Goal: Transaction & Acquisition: Purchase product/service

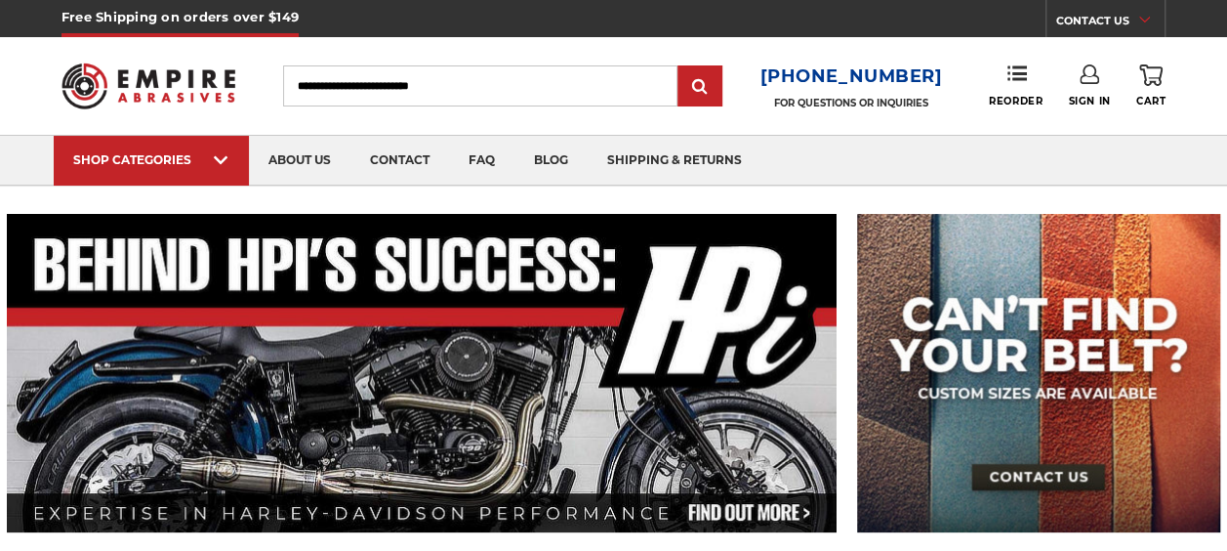
click at [431, 80] on input "Search" at bounding box center [480, 85] width 395 height 41
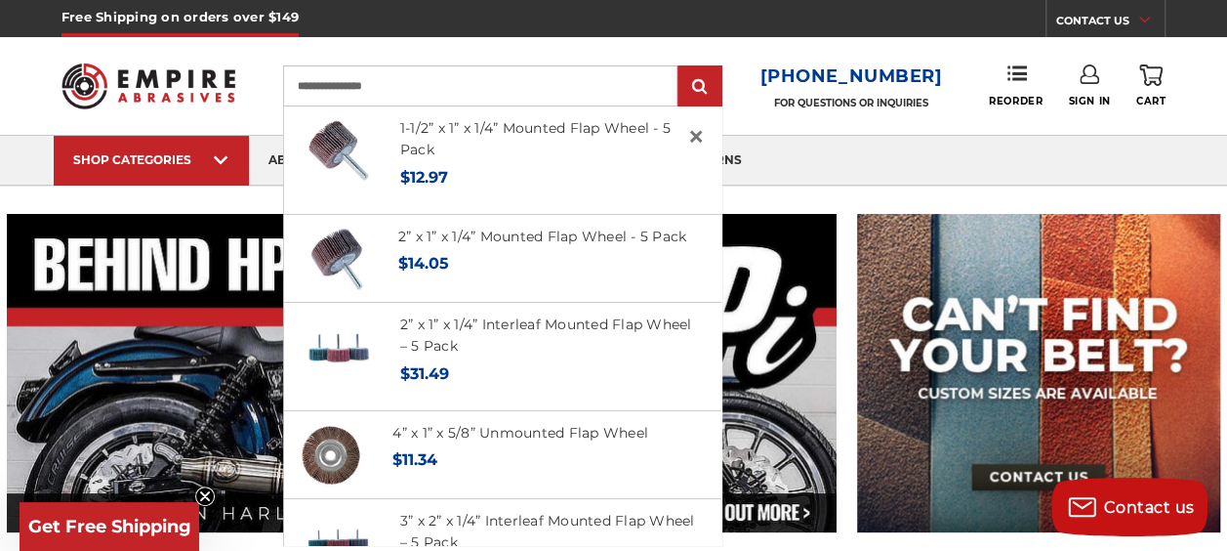
type input "**********"
click at [681, 67] on input "submit" at bounding box center [700, 86] width 39 height 39
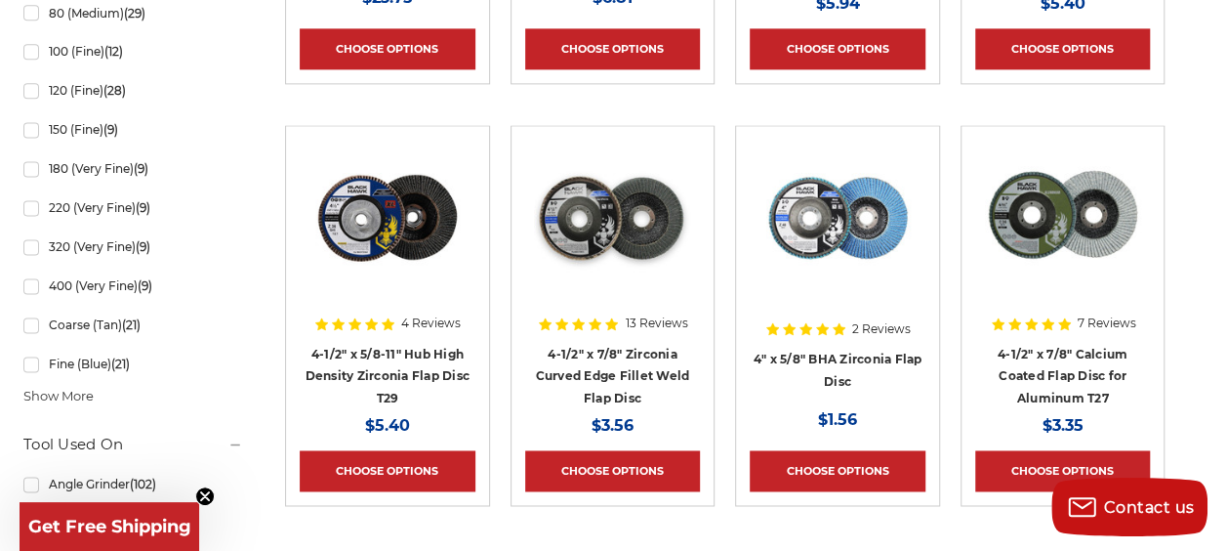
scroll to position [1280, 0]
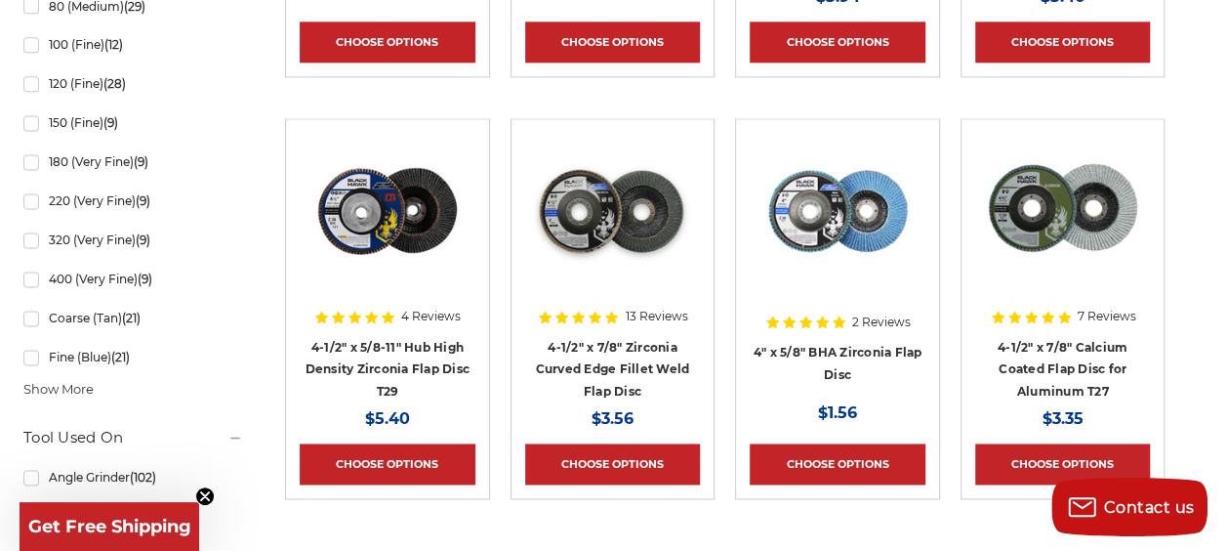
click at [675, 201] on img at bounding box center [612, 211] width 156 height 156
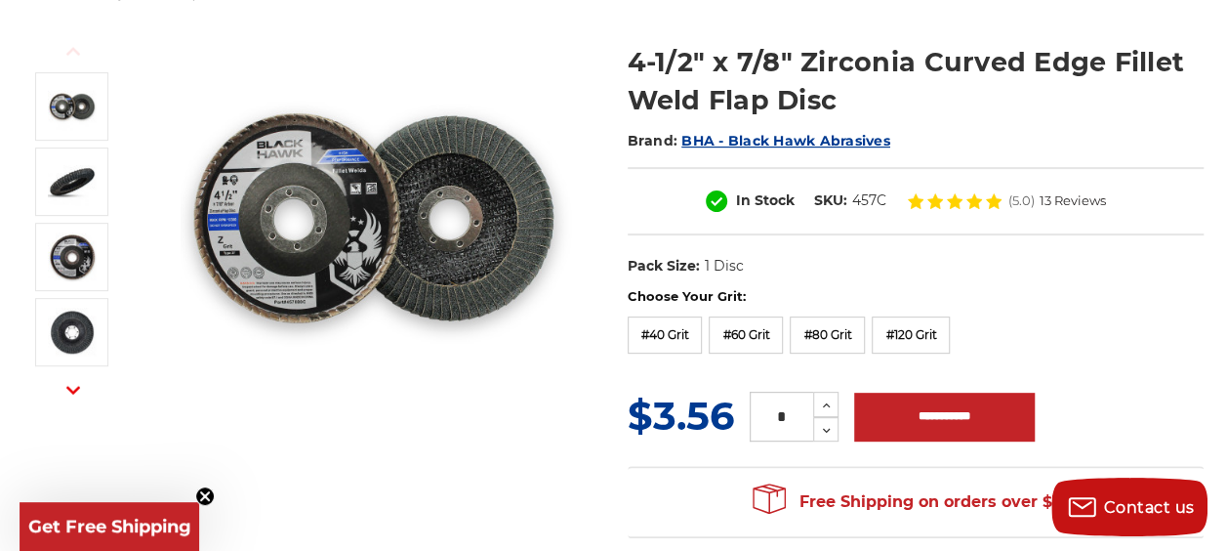
scroll to position [265, 0]
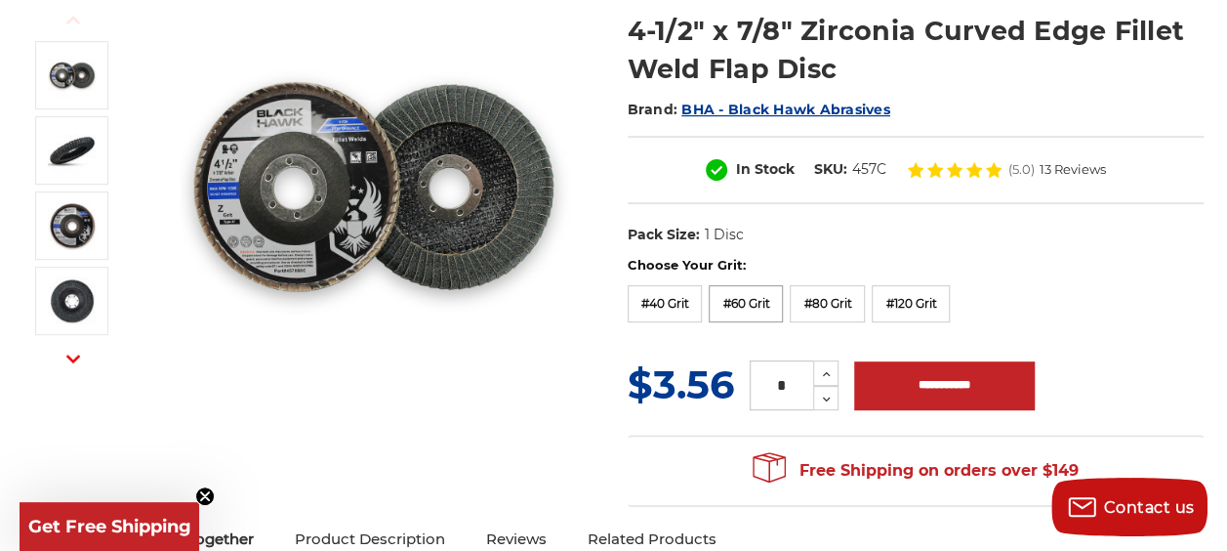
click at [770, 295] on label "#60 Grit" at bounding box center [746, 303] width 74 height 37
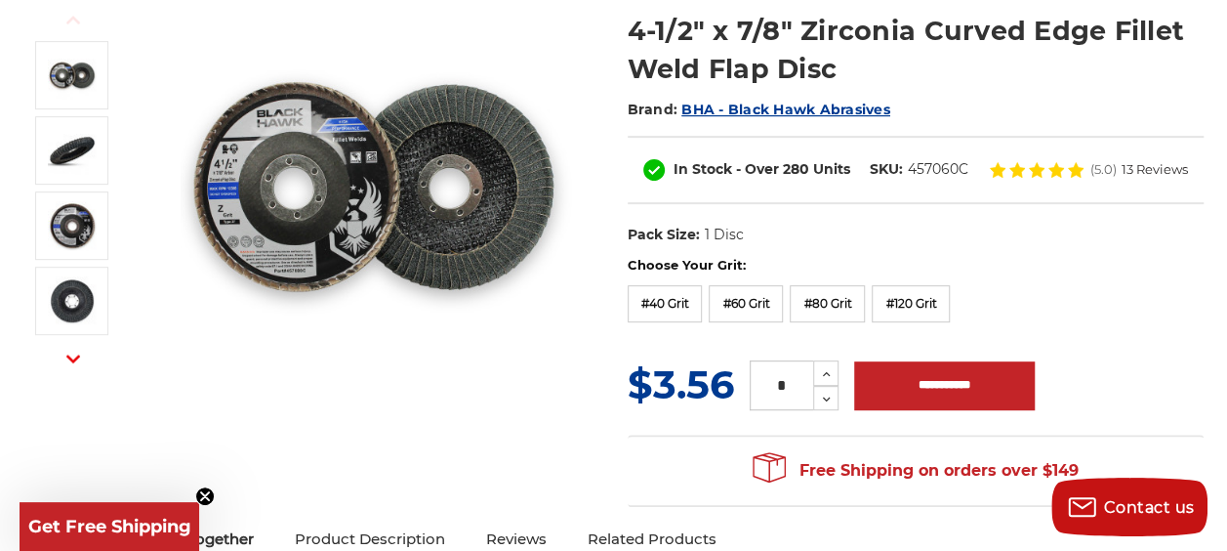
scroll to position [0, 0]
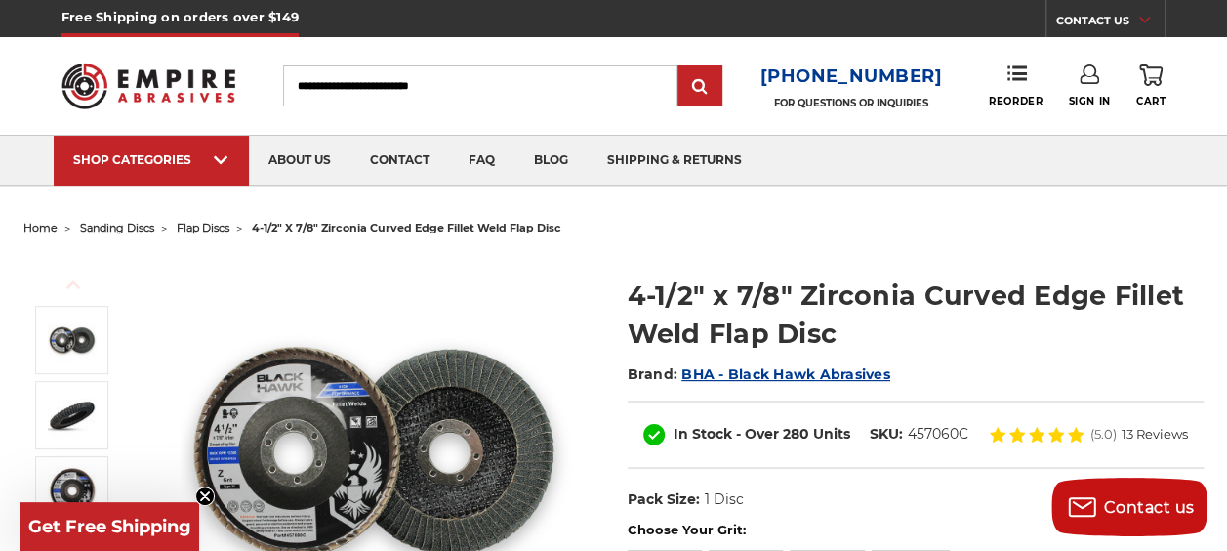
click at [414, 82] on input "Search" at bounding box center [480, 85] width 395 height 41
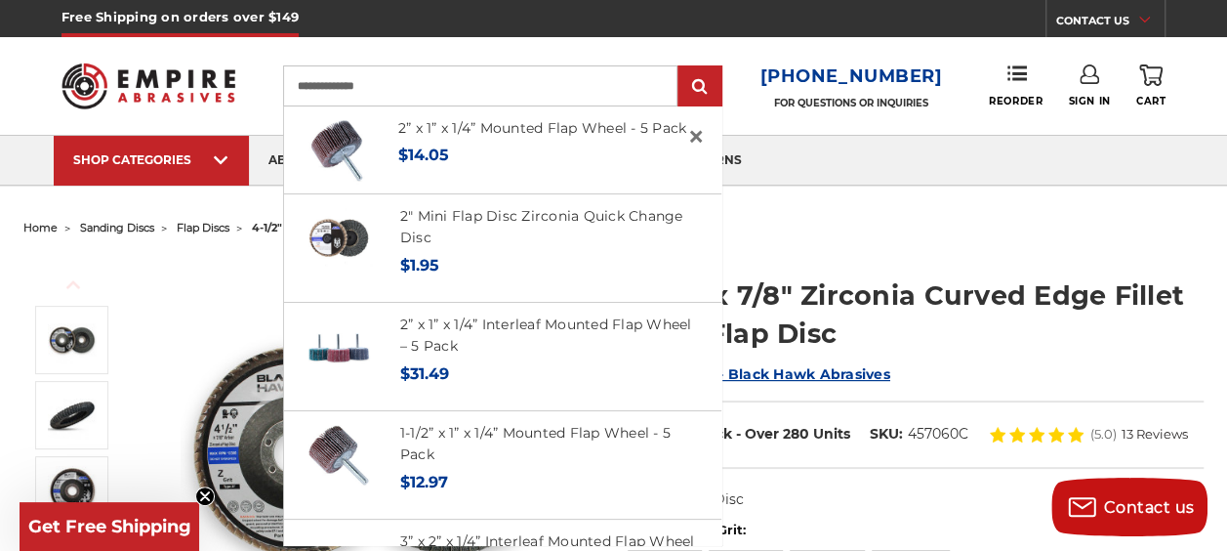
type input "**********"
click at [681, 67] on input "submit" at bounding box center [700, 86] width 39 height 39
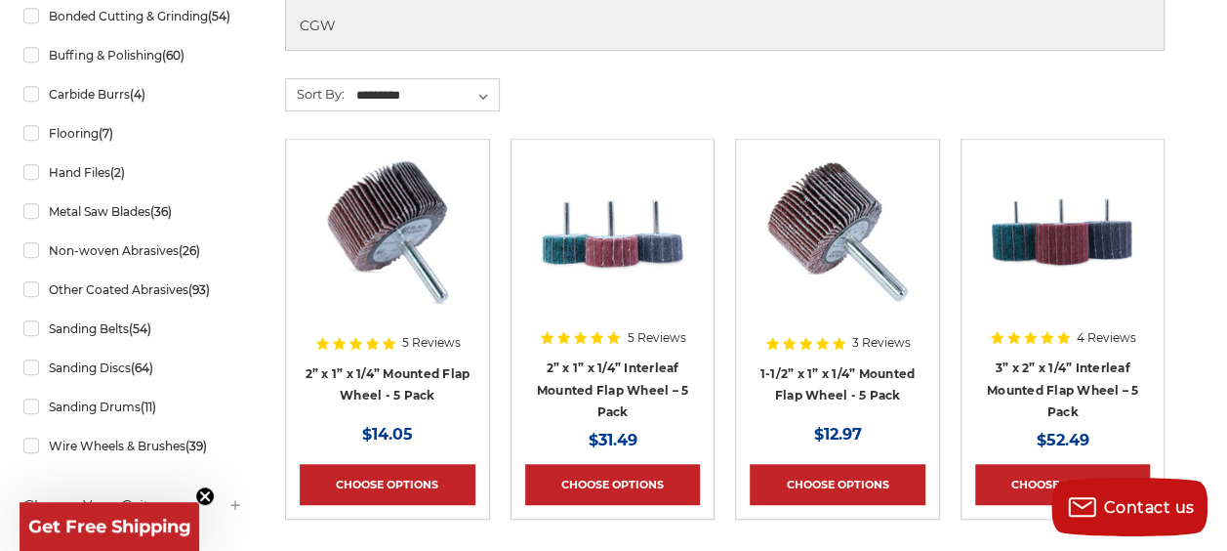
scroll to position [495, 0]
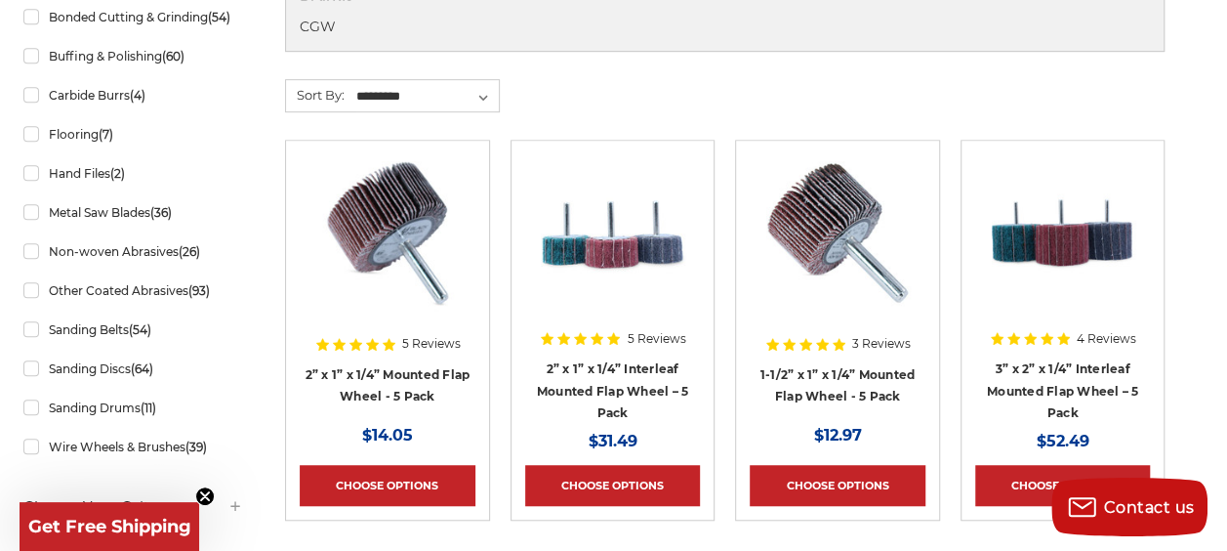
click at [444, 254] on img at bounding box center [388, 232] width 156 height 156
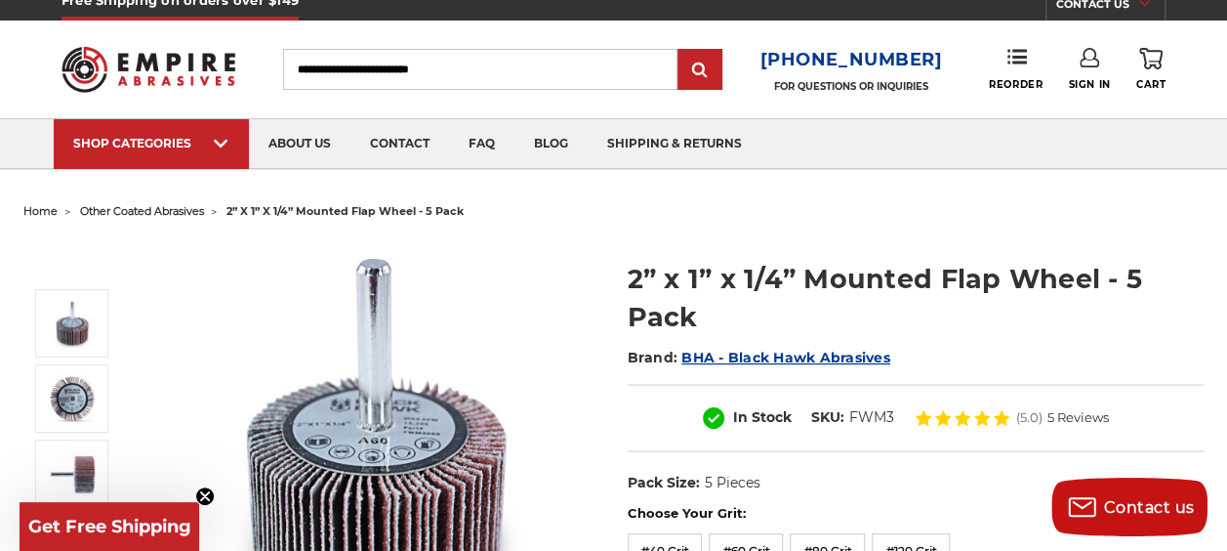
scroll to position [4, 0]
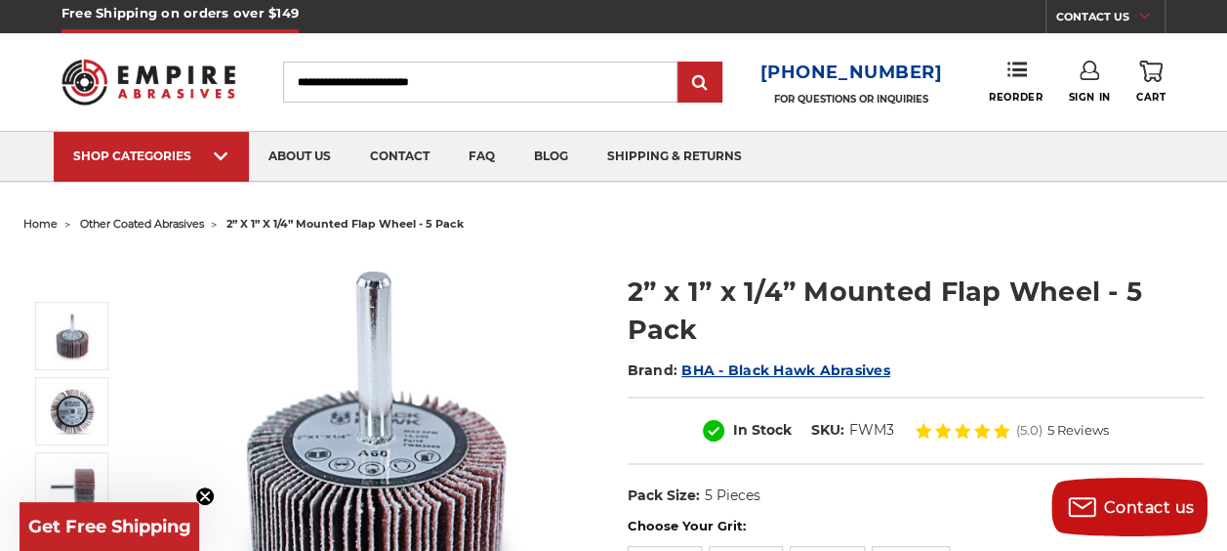
click at [398, 92] on input "Search" at bounding box center [480, 82] width 395 height 41
type input "*"
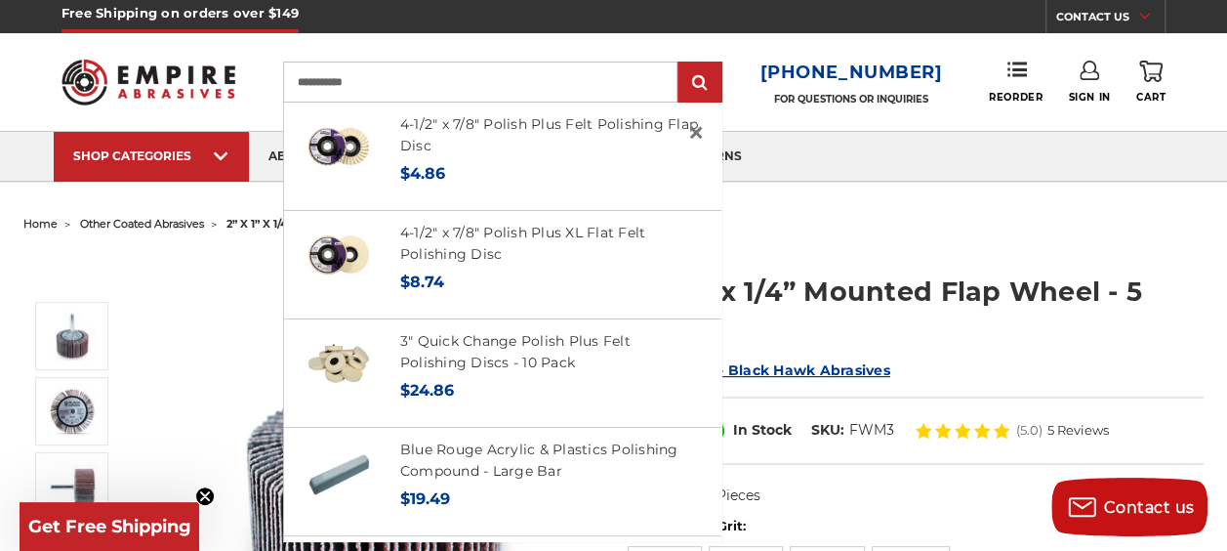
type input "**********"
click at [681, 63] on input "submit" at bounding box center [700, 82] width 39 height 39
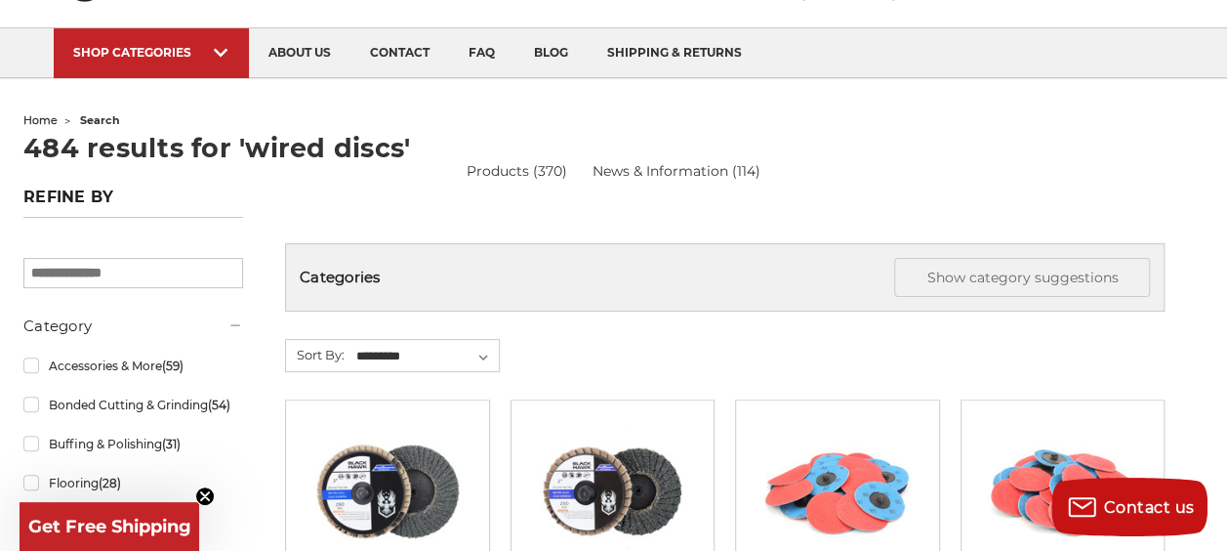
scroll to position [12, 0]
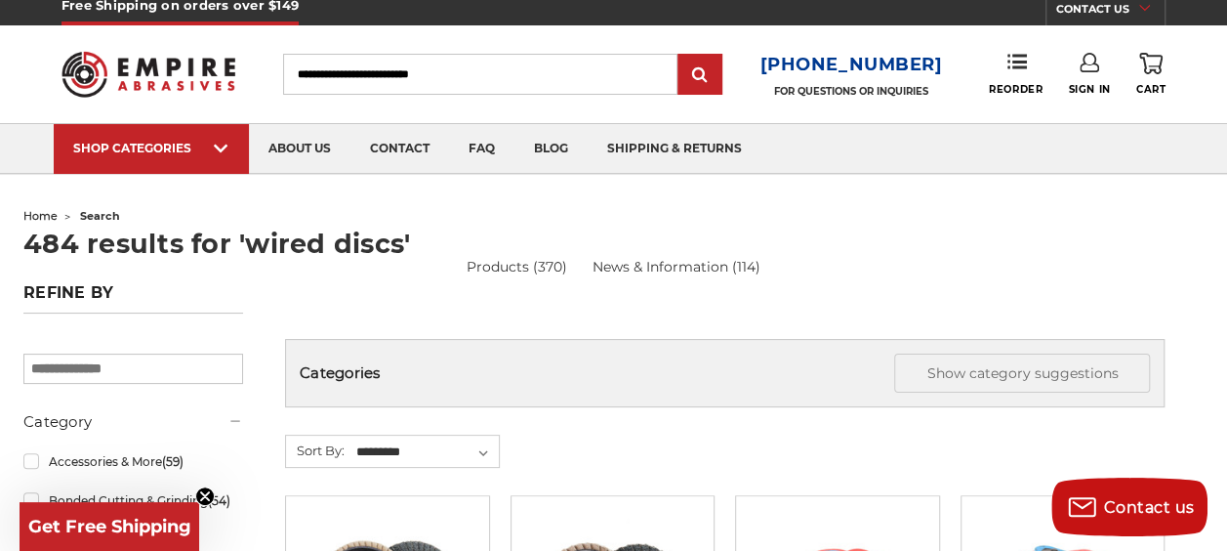
click at [457, 70] on input "Search" at bounding box center [480, 74] width 395 height 41
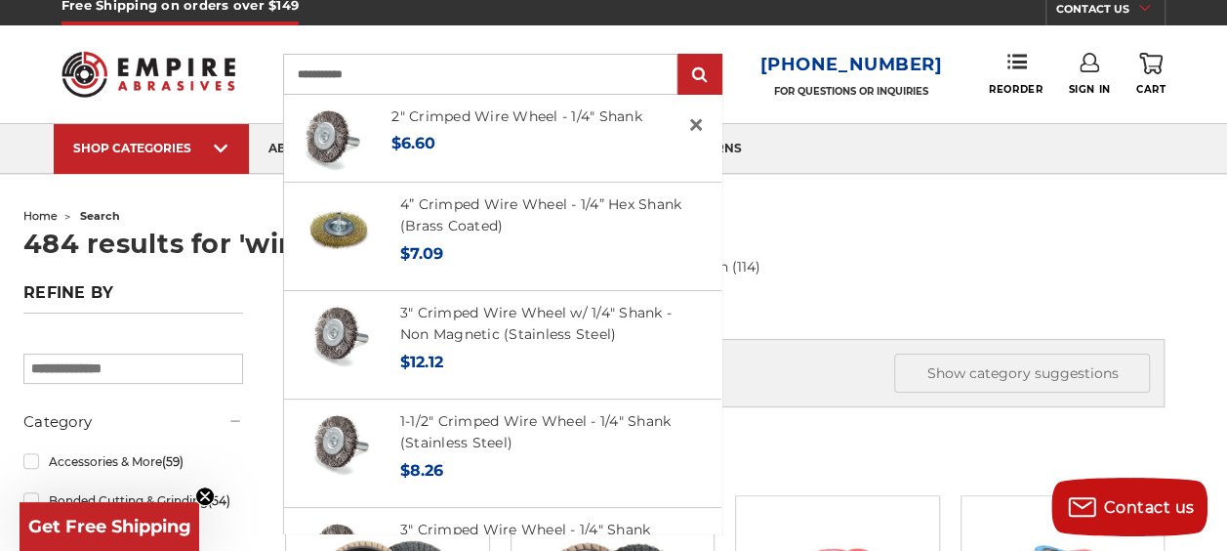
type input "**********"
click at [681, 56] on input "submit" at bounding box center [700, 75] width 39 height 39
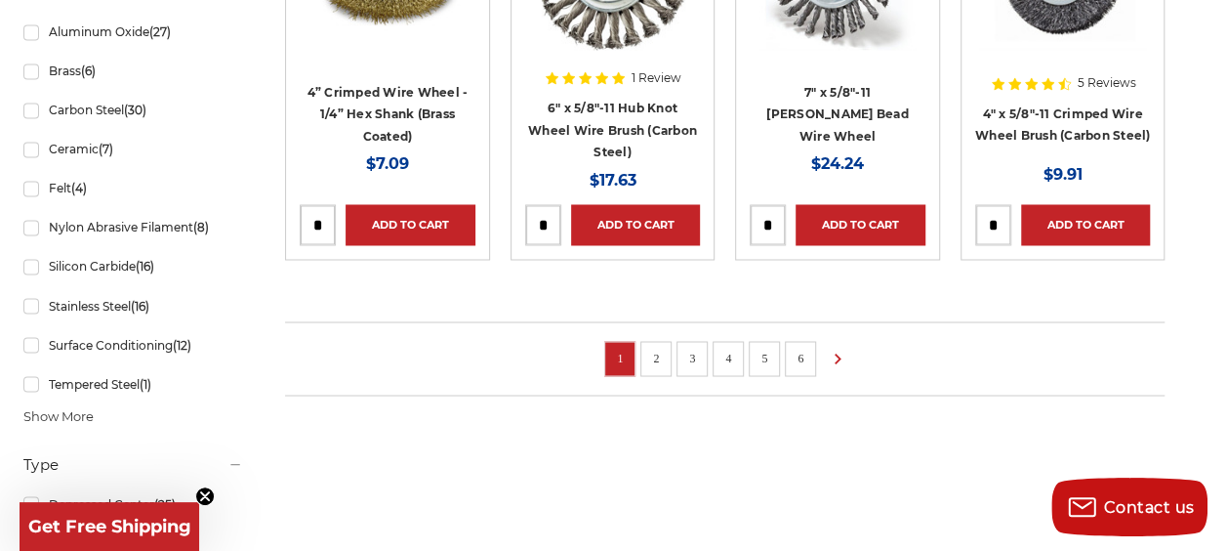
scroll to position [1558, 0]
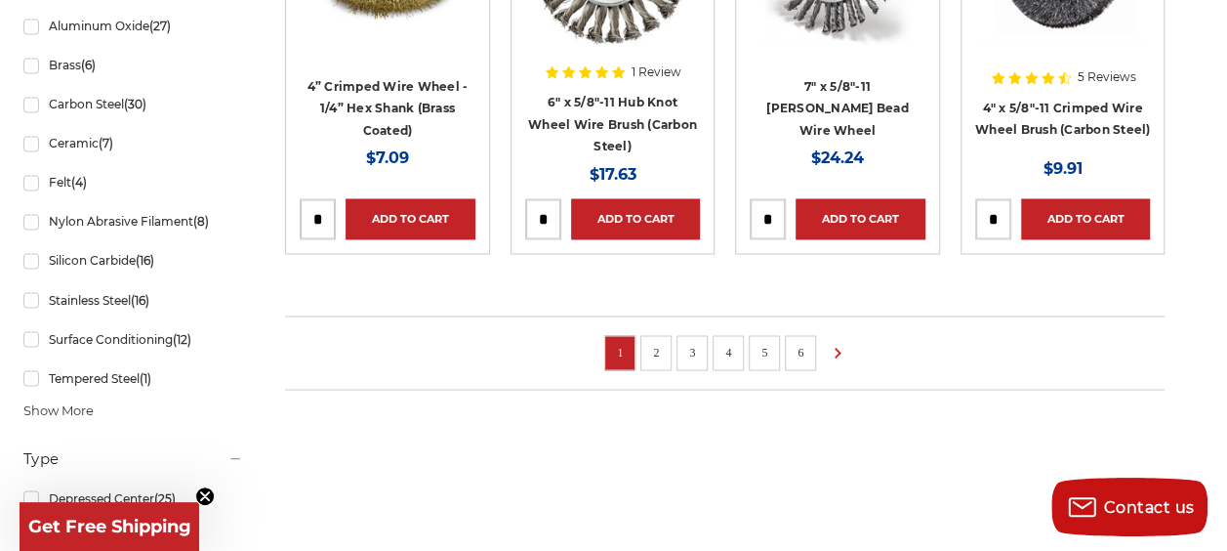
click at [672, 343] on li "2" at bounding box center [656, 352] width 31 height 35
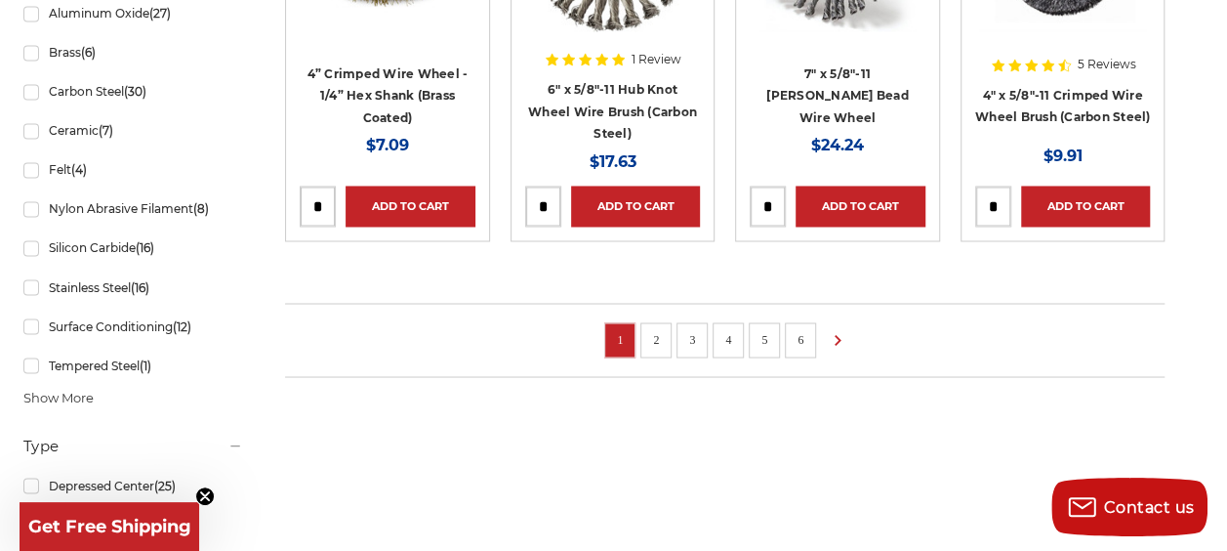
scroll to position [1572, 0]
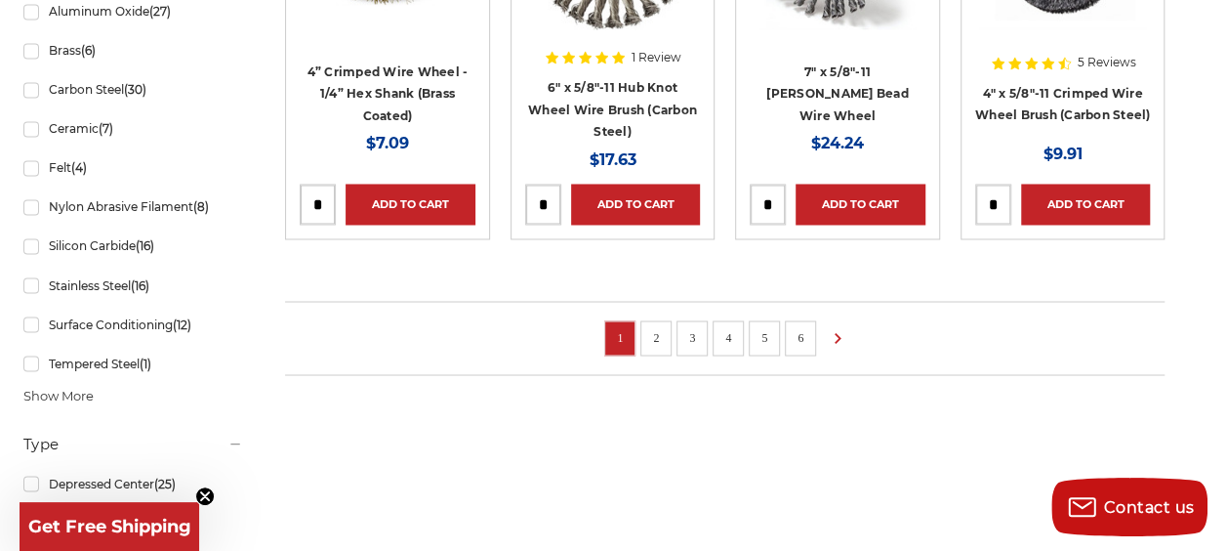
click at [666, 332] on link "2" at bounding box center [656, 336] width 20 height 21
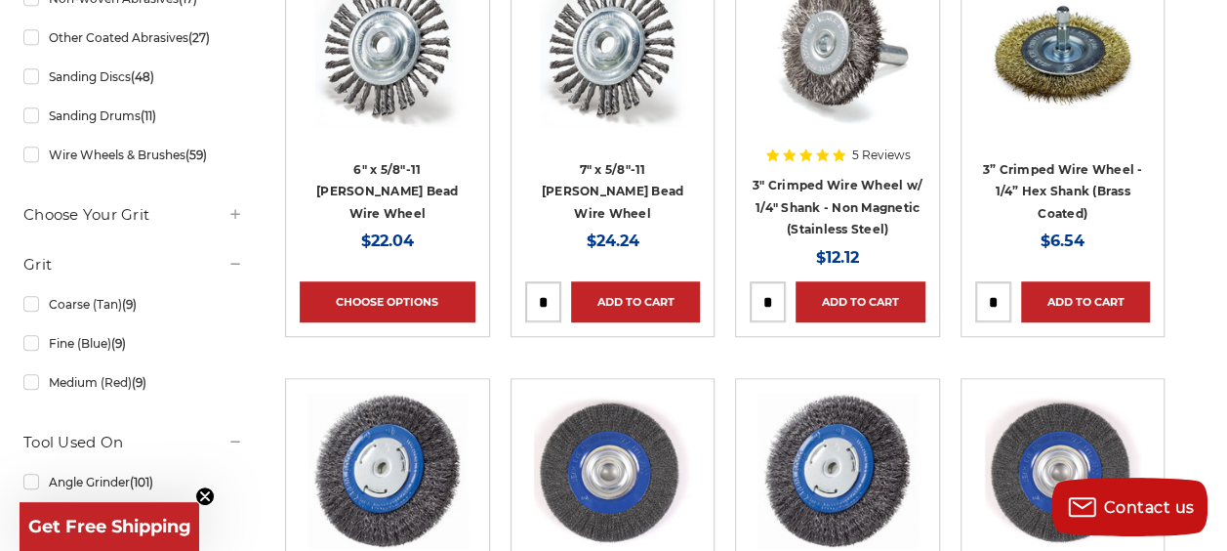
scroll to position [626, 0]
